Goal: Information Seeking & Learning: Find specific page/section

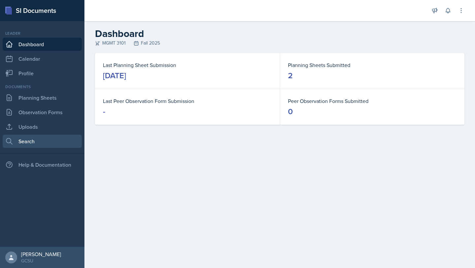
click at [28, 142] on link "Search" at bounding box center [42, 141] width 79 height 13
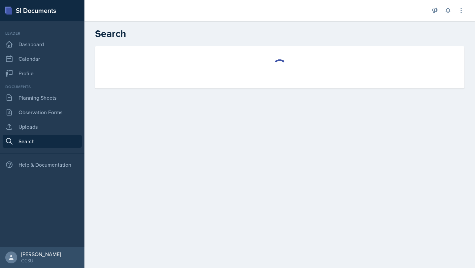
select select "all"
select select "1"
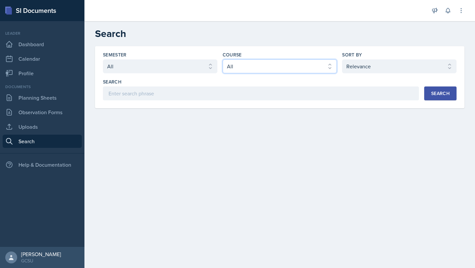
click at [246, 68] on select "Select course All ACCT 3101 ACCT 3102 ASTR 1000 BIOL 1100 BIOL 1107 BIOL 1108 B…" at bounding box center [280, 66] width 114 height 14
select select "4cf14be2-75f8-415f-9b93-b989c1f52ad7"
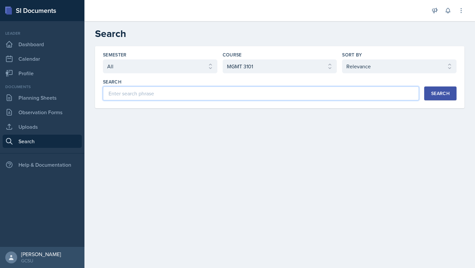
click at [158, 97] on input at bounding box center [261, 93] width 316 height 14
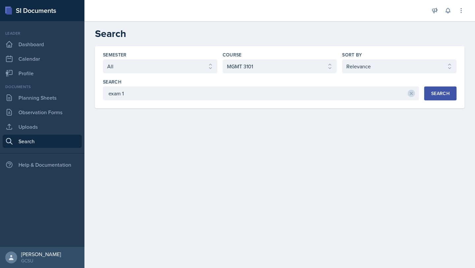
click at [442, 99] on button "Search" at bounding box center [440, 93] width 32 height 14
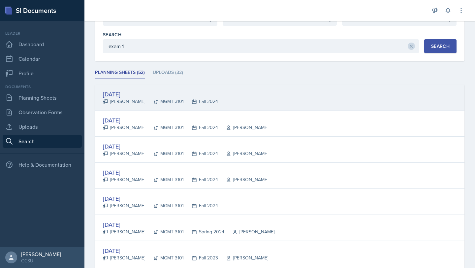
scroll to position [58, 0]
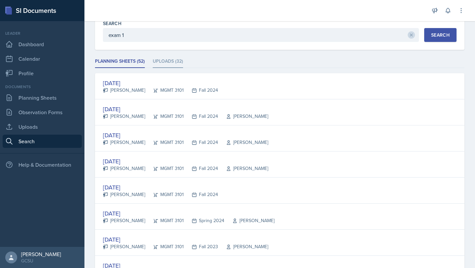
click at [160, 59] on li "Uploads (32)" at bounding box center [168, 61] width 30 height 13
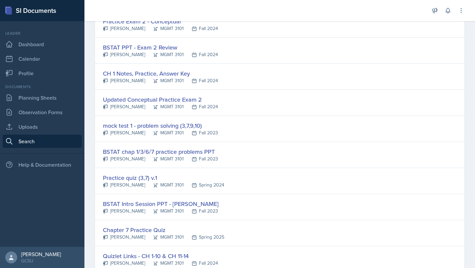
scroll to position [693, 0]
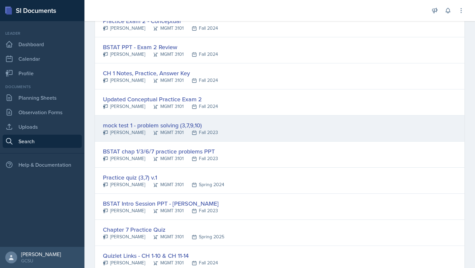
click at [124, 126] on div "mock test 1 - problem solving (3,7,9,10)" at bounding box center [160, 125] width 115 height 9
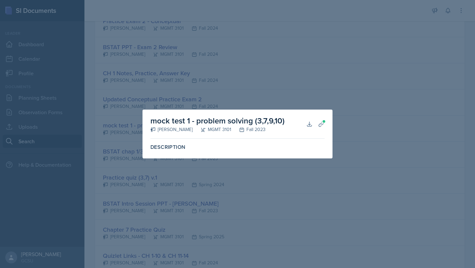
click at [335, 85] on div at bounding box center [237, 134] width 475 height 268
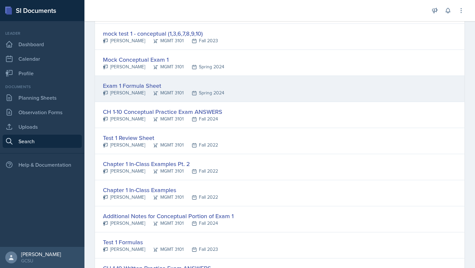
scroll to position [222, 0]
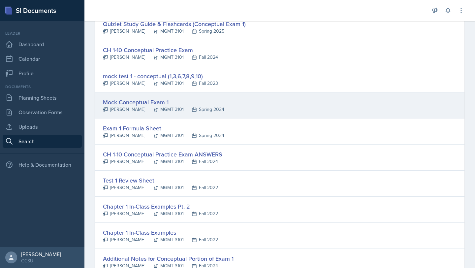
click at [126, 105] on div "Mock Conceptual Exam 1" at bounding box center [163, 102] width 121 height 9
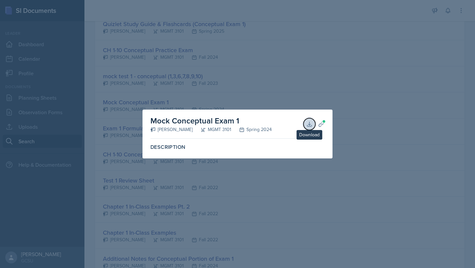
click at [308, 124] on icon at bounding box center [309, 124] width 7 height 7
click at [357, 114] on div at bounding box center [237, 134] width 475 height 268
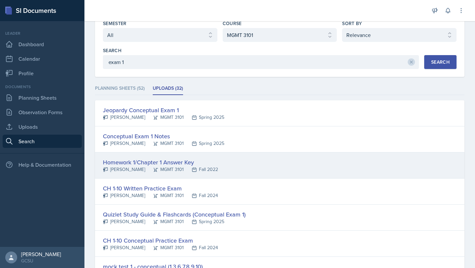
scroll to position [31, 0]
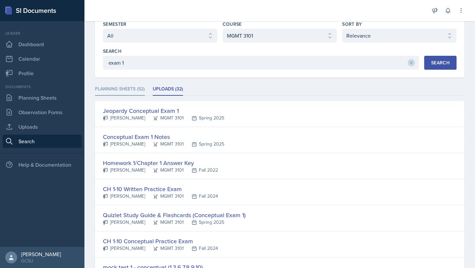
click at [131, 92] on li "Planning Sheets (52)" at bounding box center [120, 89] width 50 height 13
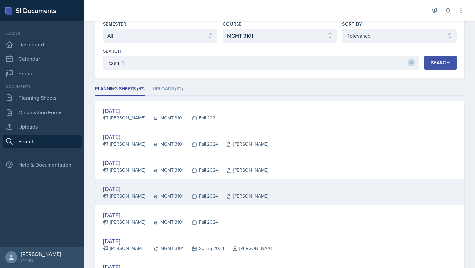
scroll to position [81, 0]
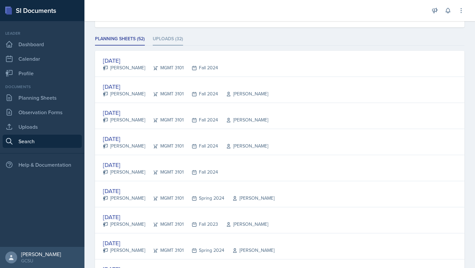
click at [169, 39] on li "Uploads (32)" at bounding box center [168, 39] width 30 height 13
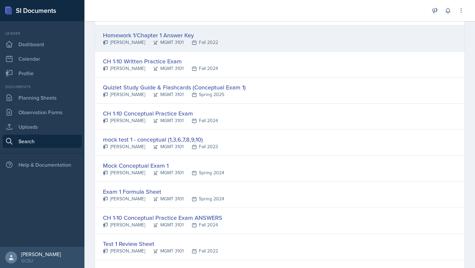
scroll to position [0, 0]
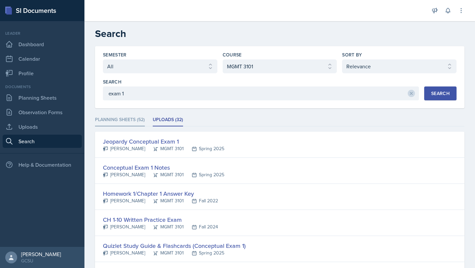
click at [124, 119] on li "Planning Sheets (52)" at bounding box center [120, 119] width 50 height 13
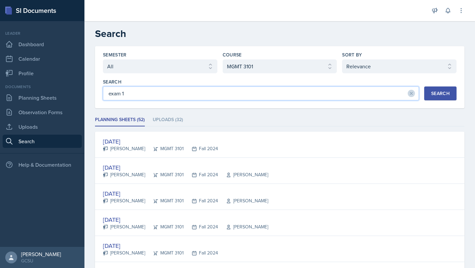
click at [135, 96] on input "exam 1" at bounding box center [261, 93] width 316 height 14
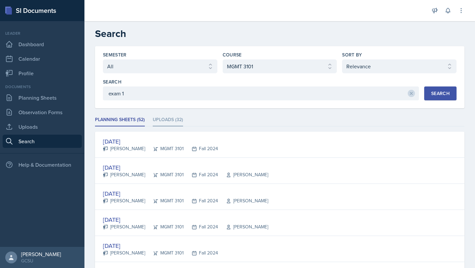
click at [162, 114] on li "Uploads (32)" at bounding box center [168, 119] width 30 height 13
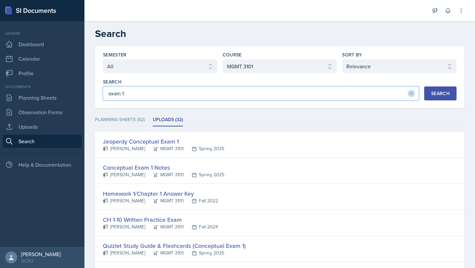
click at [140, 97] on input "exam 1" at bounding box center [261, 93] width 316 height 14
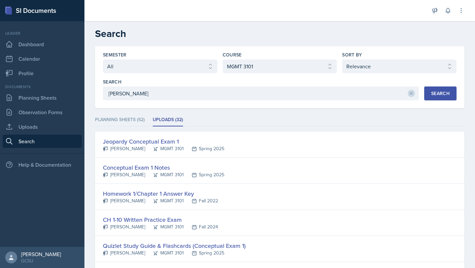
click at [440, 97] on button "Search" at bounding box center [440, 93] width 32 height 14
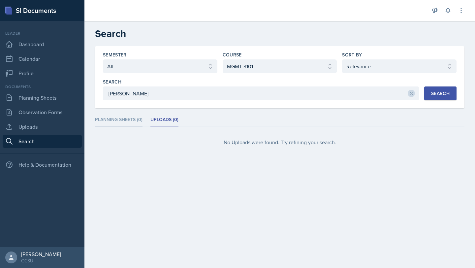
click at [114, 121] on li "Planning Sheets (0)" at bounding box center [118, 119] width 47 height 13
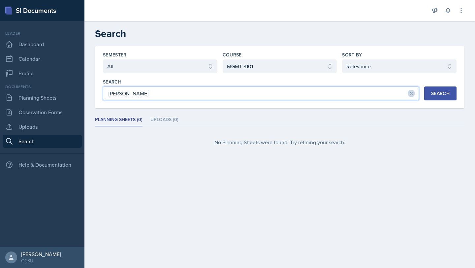
click at [148, 93] on input "[PERSON_NAME]" at bounding box center [261, 93] width 316 height 14
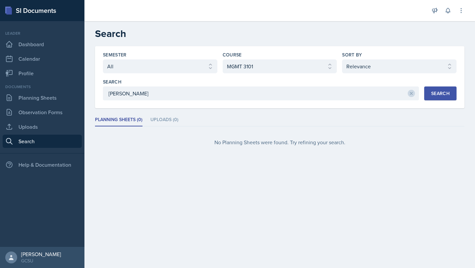
click at [439, 95] on div "Search" at bounding box center [440, 93] width 18 height 5
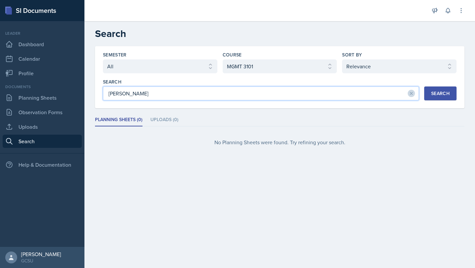
click at [126, 94] on input "[PERSON_NAME]" at bounding box center [261, 93] width 316 height 14
type input "e"
type input "practice exam"
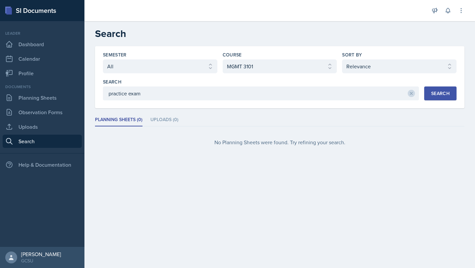
click at [438, 95] on div "Search" at bounding box center [440, 93] width 18 height 5
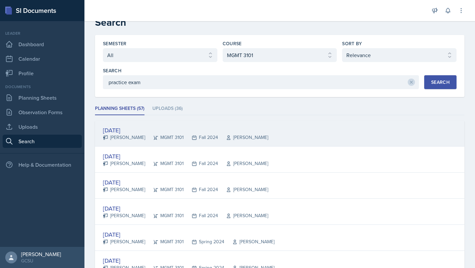
scroll to position [12, 0]
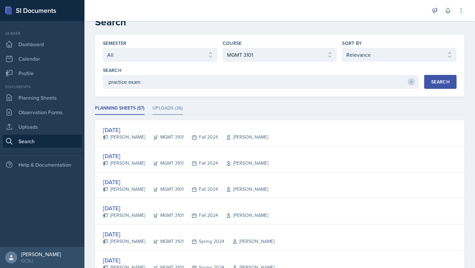
click at [163, 105] on li "Uploads (36)" at bounding box center [167, 108] width 30 height 13
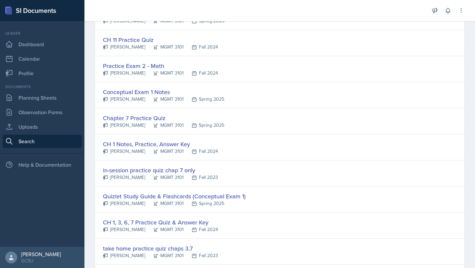
scroll to position [289, 0]
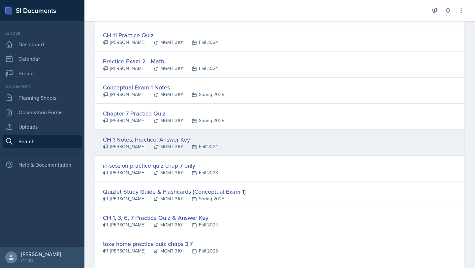
click at [136, 141] on div "CH 1 Notes, Practice, Answer Key" at bounding box center [160, 139] width 115 height 9
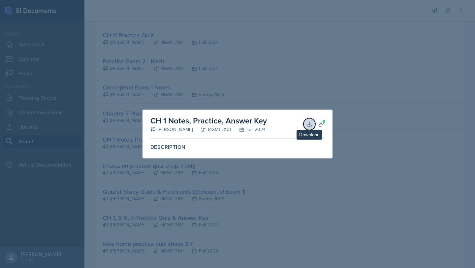
click at [308, 124] on icon at bounding box center [309, 124] width 7 height 7
click at [377, 88] on div at bounding box center [237, 134] width 475 height 268
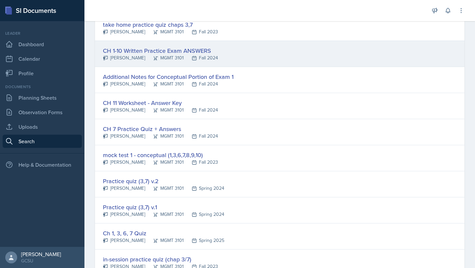
scroll to position [509, 0]
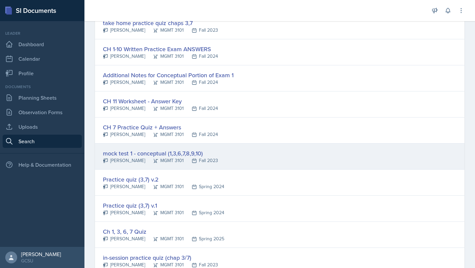
click at [152, 153] on div "mock test 1 - conceptual (1,3,6,7,8,9,10)" at bounding box center [160, 153] width 115 height 9
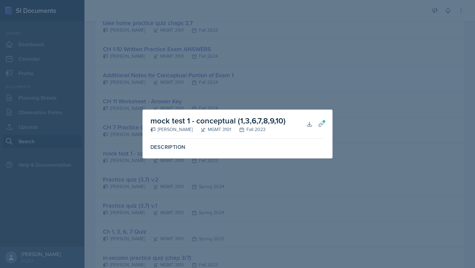
click at [366, 81] on div at bounding box center [237, 134] width 475 height 268
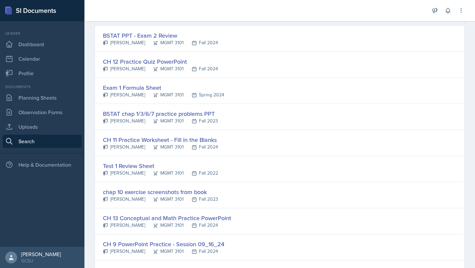
scroll to position [789, 0]
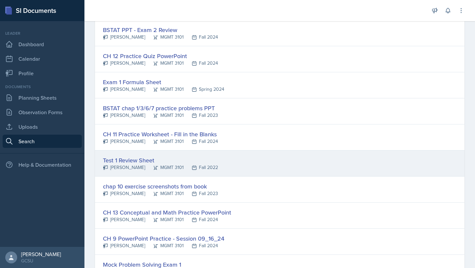
click at [132, 161] on div "Test 1 Review Sheet" at bounding box center [160, 160] width 115 height 9
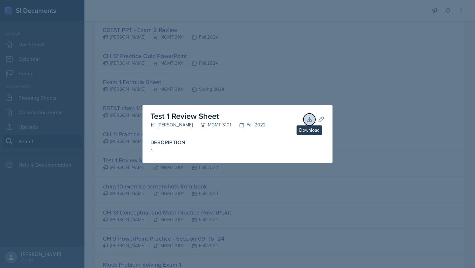
click at [305, 121] on button "Download" at bounding box center [309, 119] width 12 height 12
click at [369, 119] on div at bounding box center [237, 134] width 475 height 268
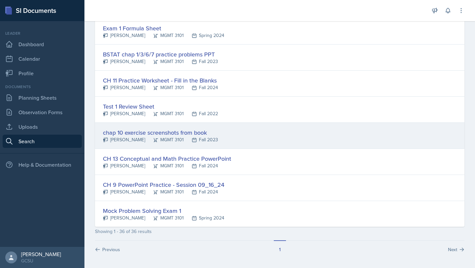
scroll to position [843, 0]
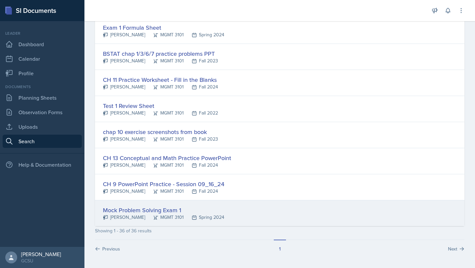
click at [144, 210] on div "Mock Problem Solving Exam 1" at bounding box center [163, 209] width 121 height 9
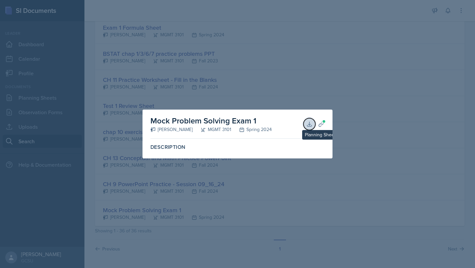
click at [307, 123] on icon at bounding box center [309, 124] width 7 height 7
